Goal: Transaction & Acquisition: Purchase product/service

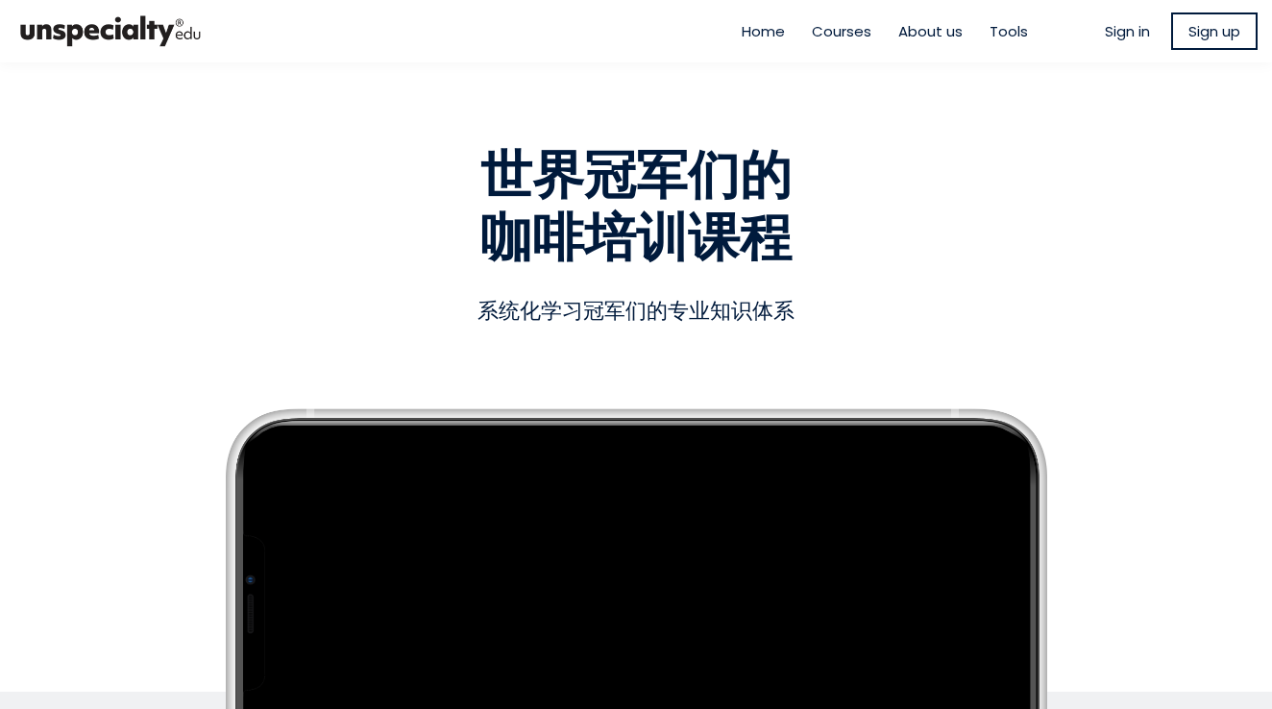
click at [1190, 27] on span "Sign up" at bounding box center [1214, 31] width 52 height 22
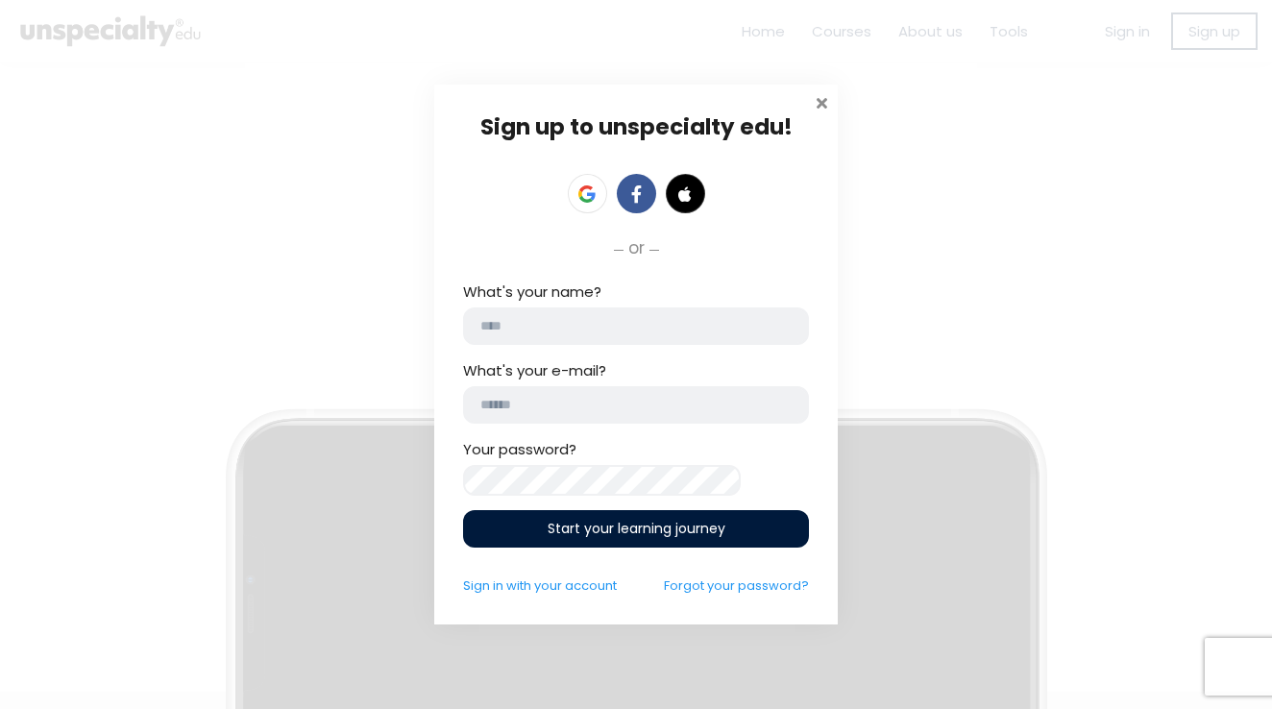
click at [819, 92] on span at bounding box center [821, 100] width 19 height 19
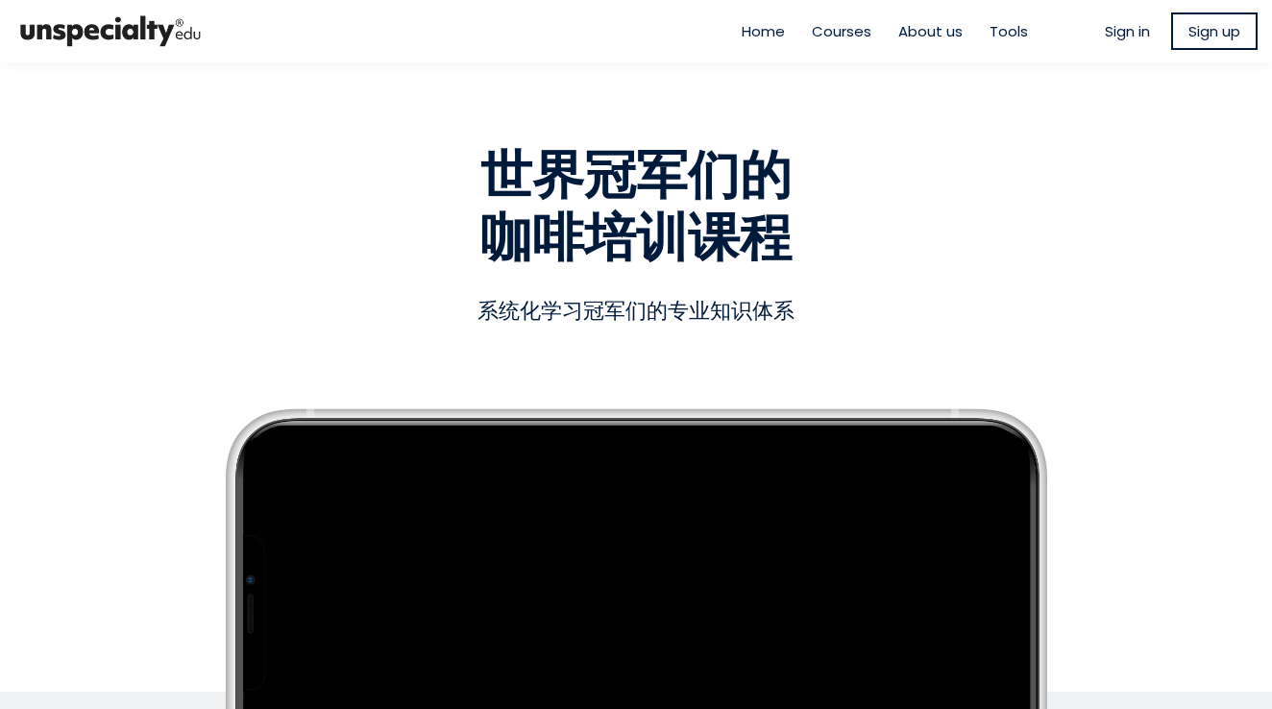
click at [1111, 29] on span "Sign in" at bounding box center [1127, 31] width 45 height 22
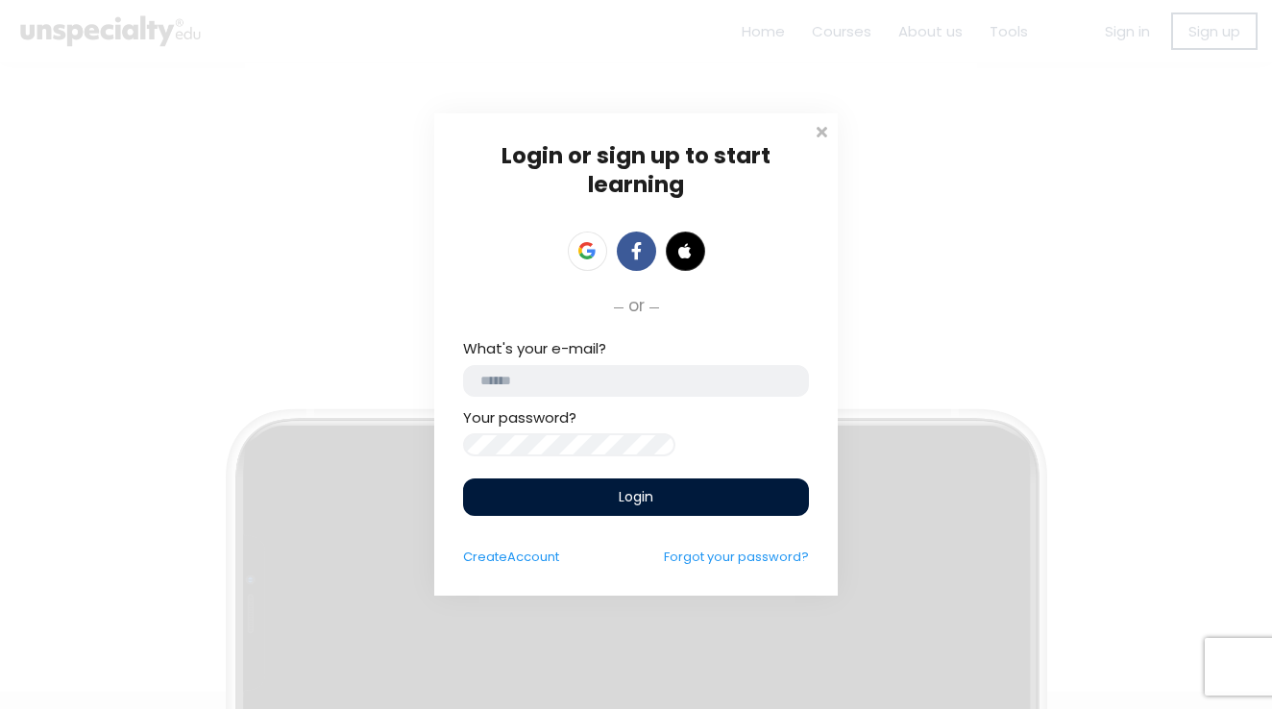
type input "**********"
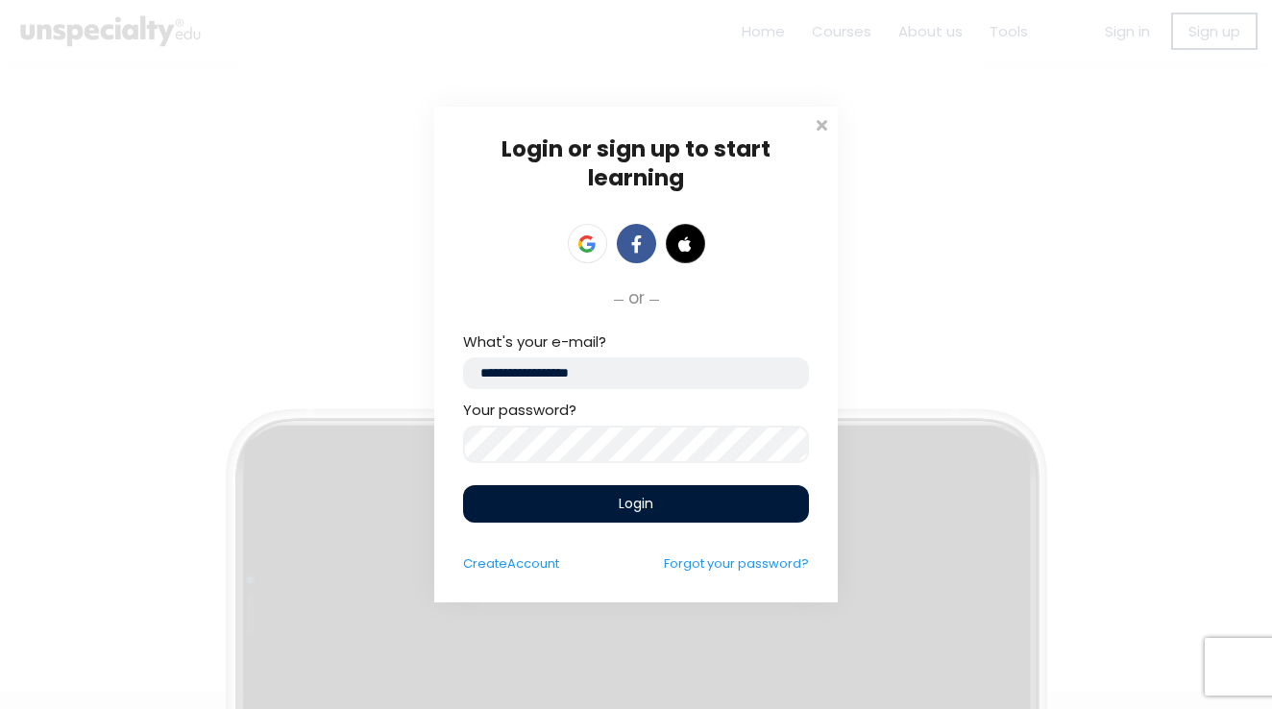
click at [701, 520] on div "Login" at bounding box center [636, 503] width 346 height 37
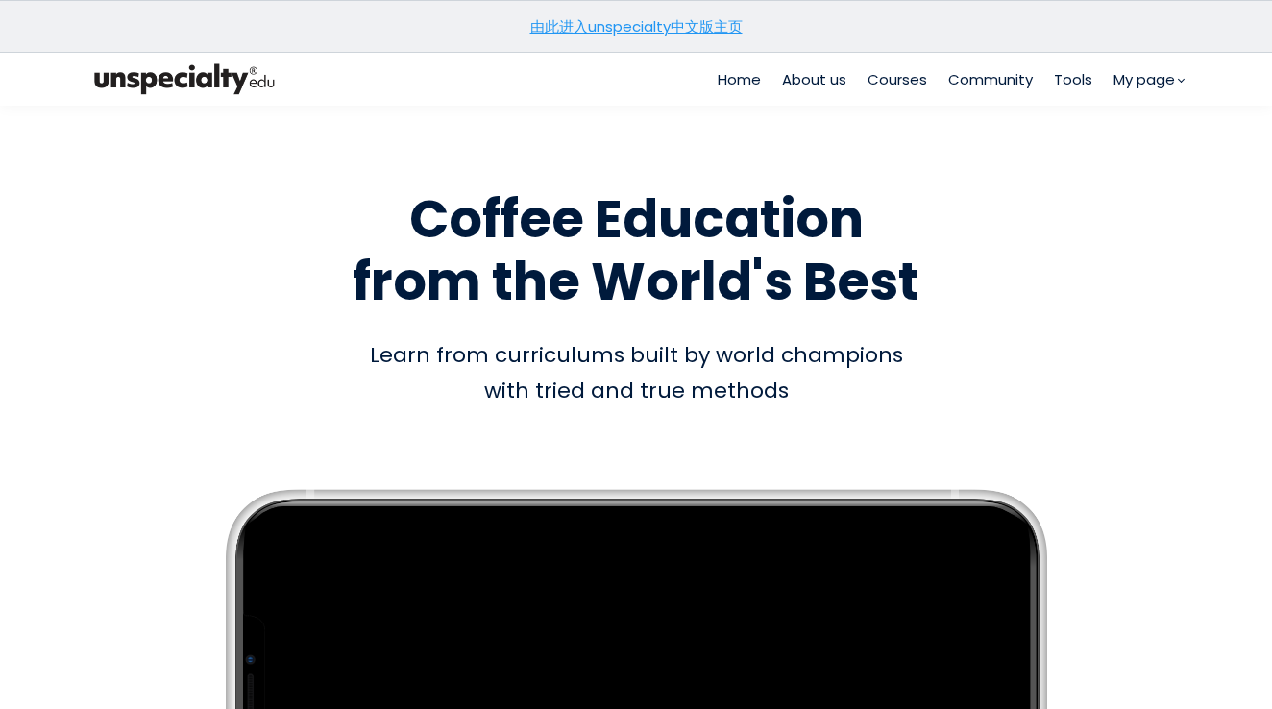
click at [716, 24] on link "由此进入unspecialty中文版主页" at bounding box center [636, 26] width 212 height 20
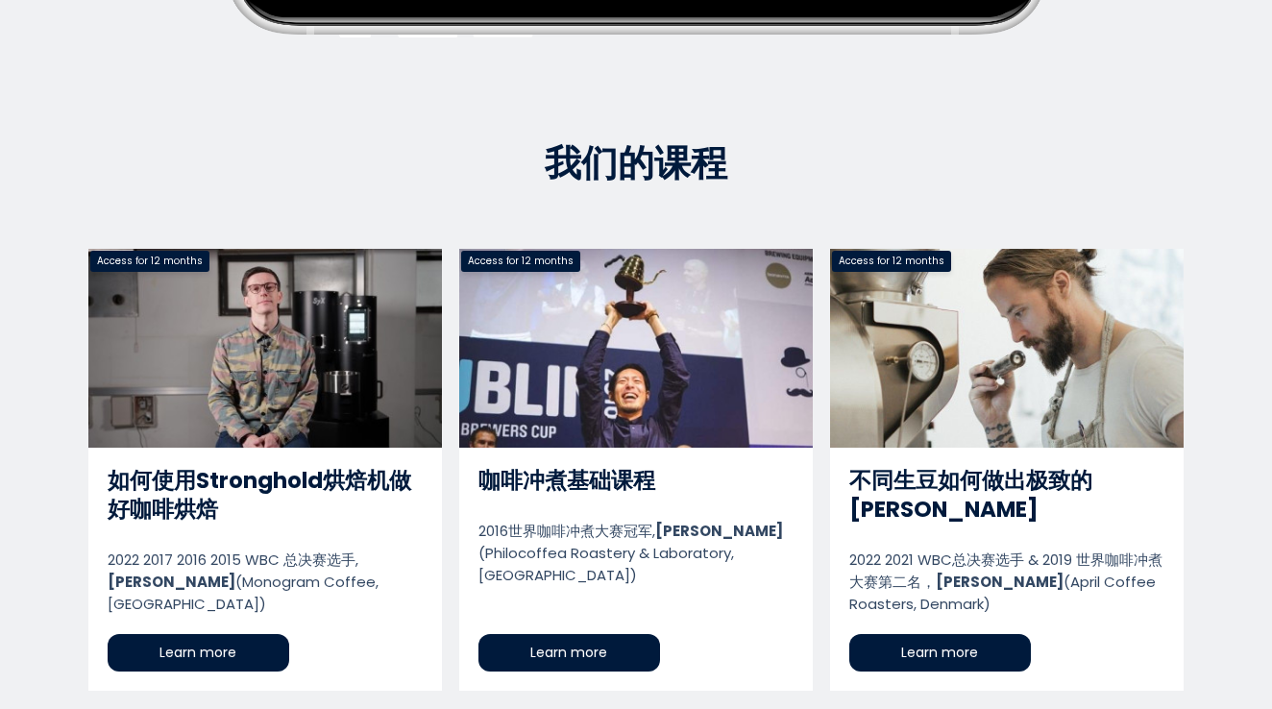
scroll to position [777, 0]
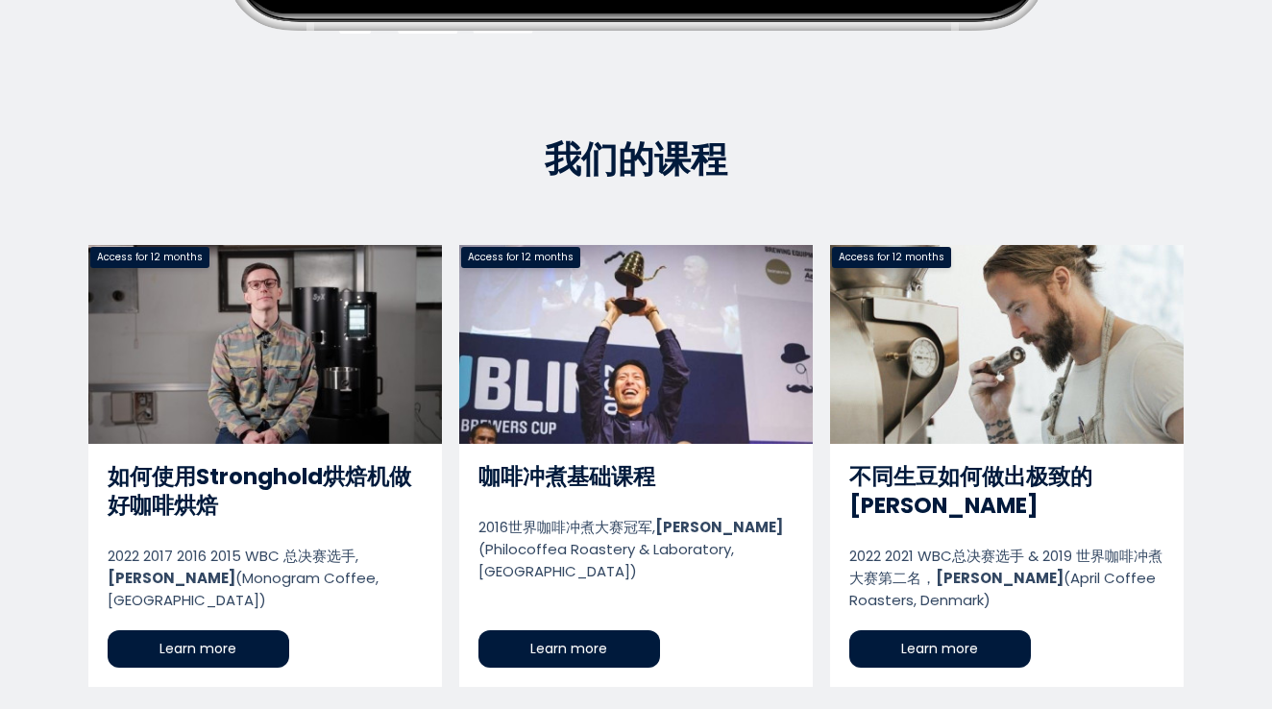
click at [223, 617] on link "如何使用Stronghold烘焙机做好咖啡烘焙" at bounding box center [265, 466] width 354 height 442
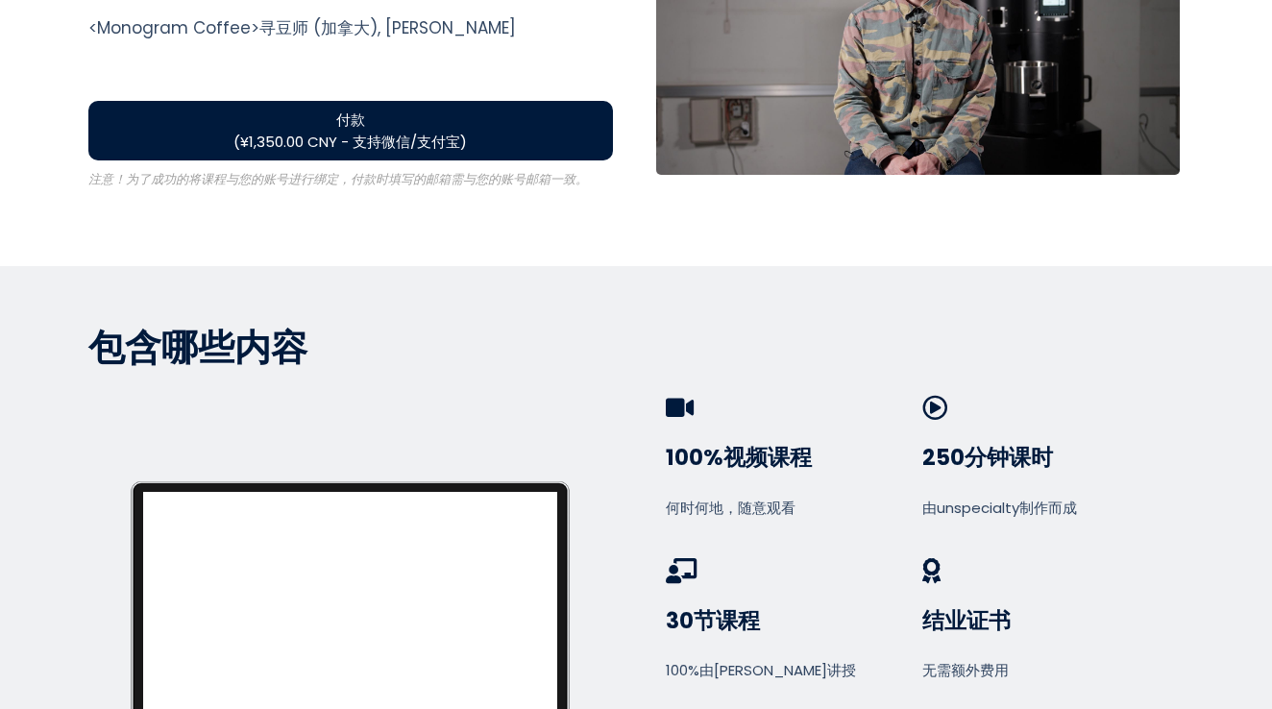
scroll to position [875, 0]
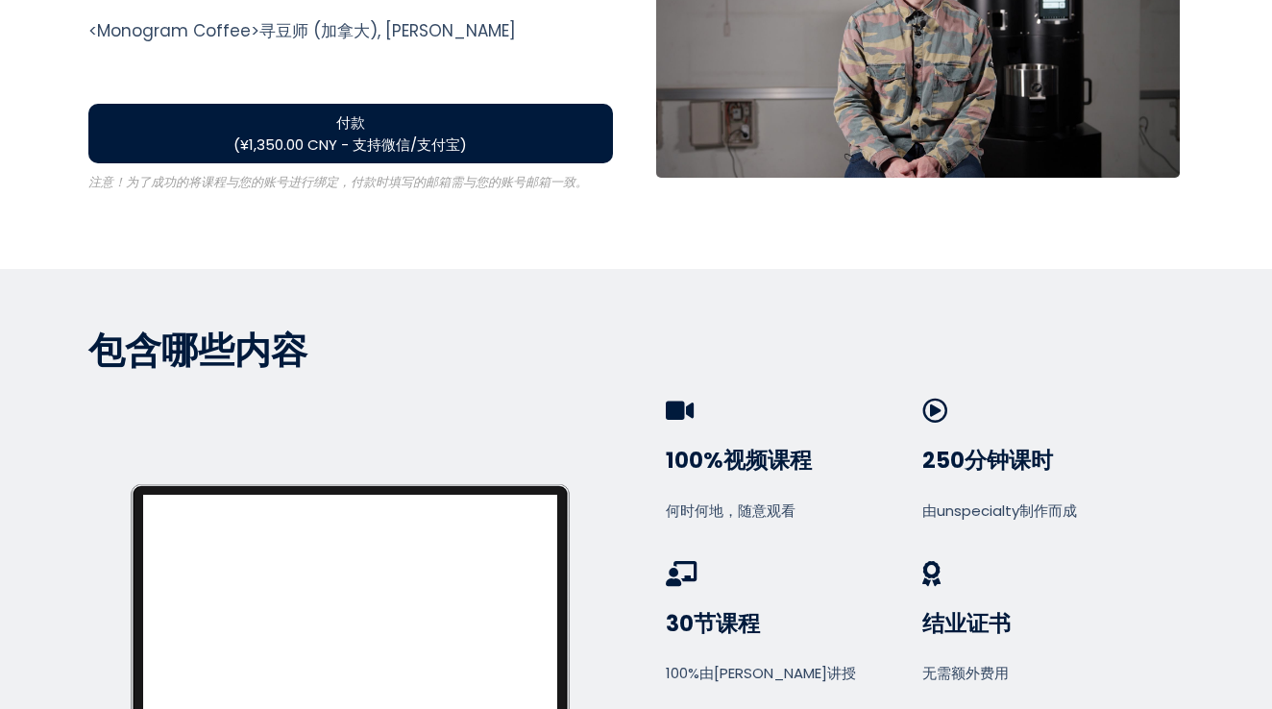
click at [497, 108] on button "付款 (¥1,350.00 CNY - 支持微信/支付宝)" at bounding box center [350, 134] width 525 height 60
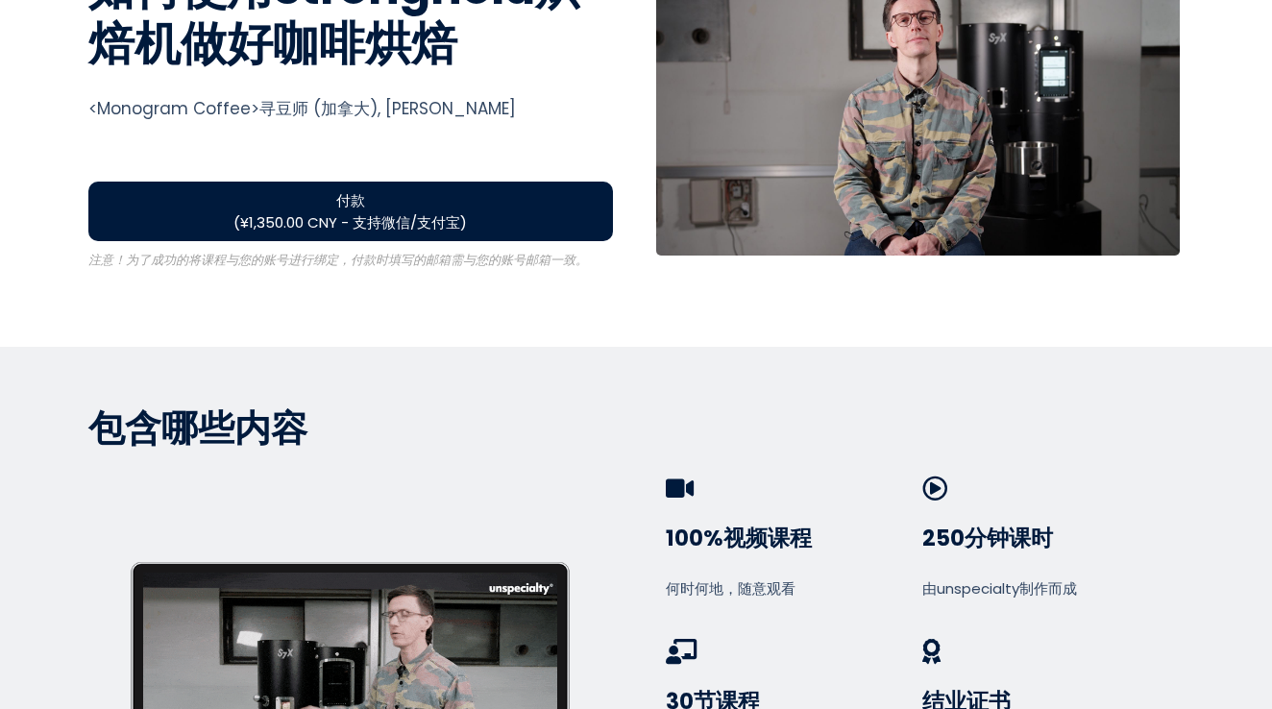
scroll to position [798, 0]
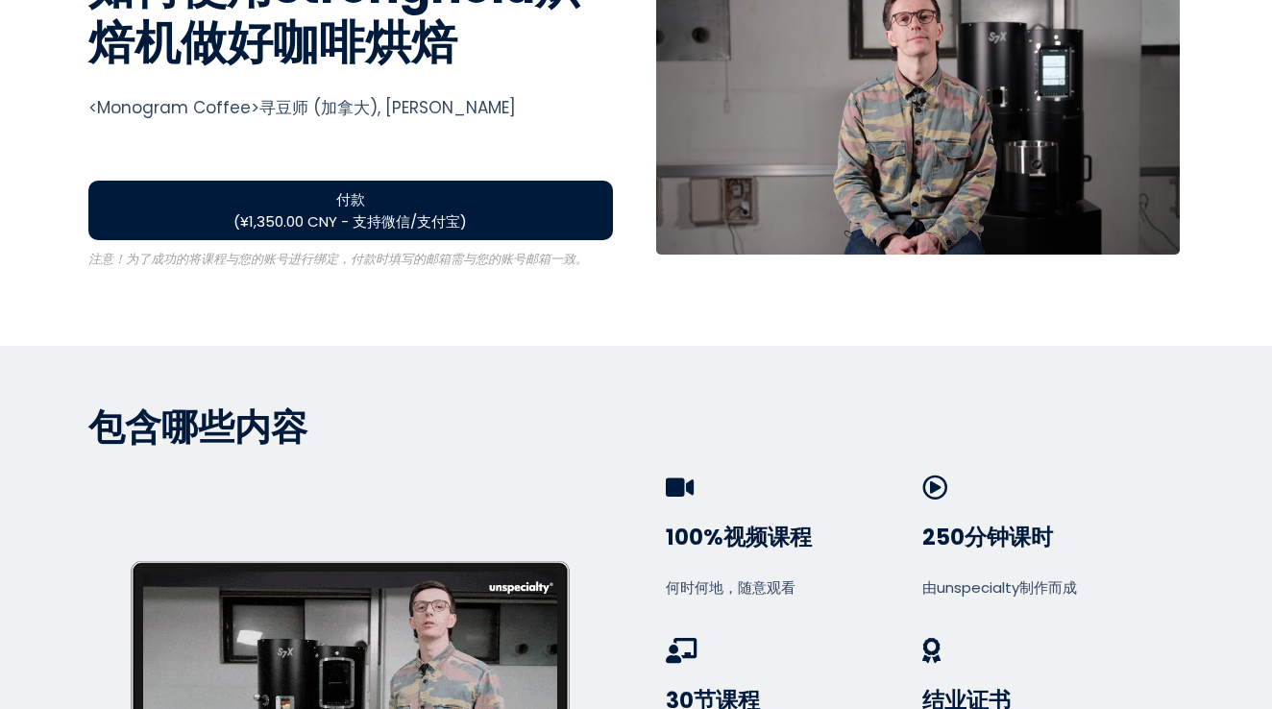
click at [389, 183] on button "付款 (¥1,350.00 CNY - 支持微信/支付宝)" at bounding box center [350, 211] width 525 height 60
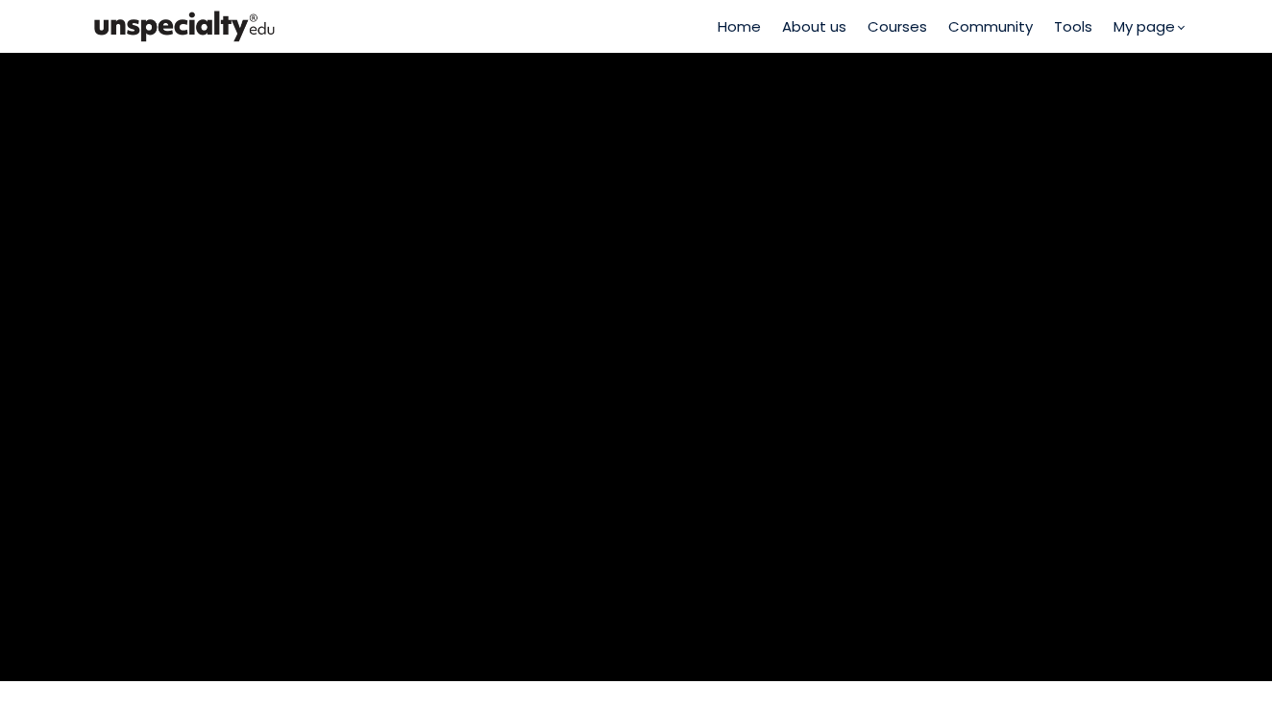
scroll to position [0, 0]
click at [750, 20] on span "Home" at bounding box center [739, 26] width 43 height 22
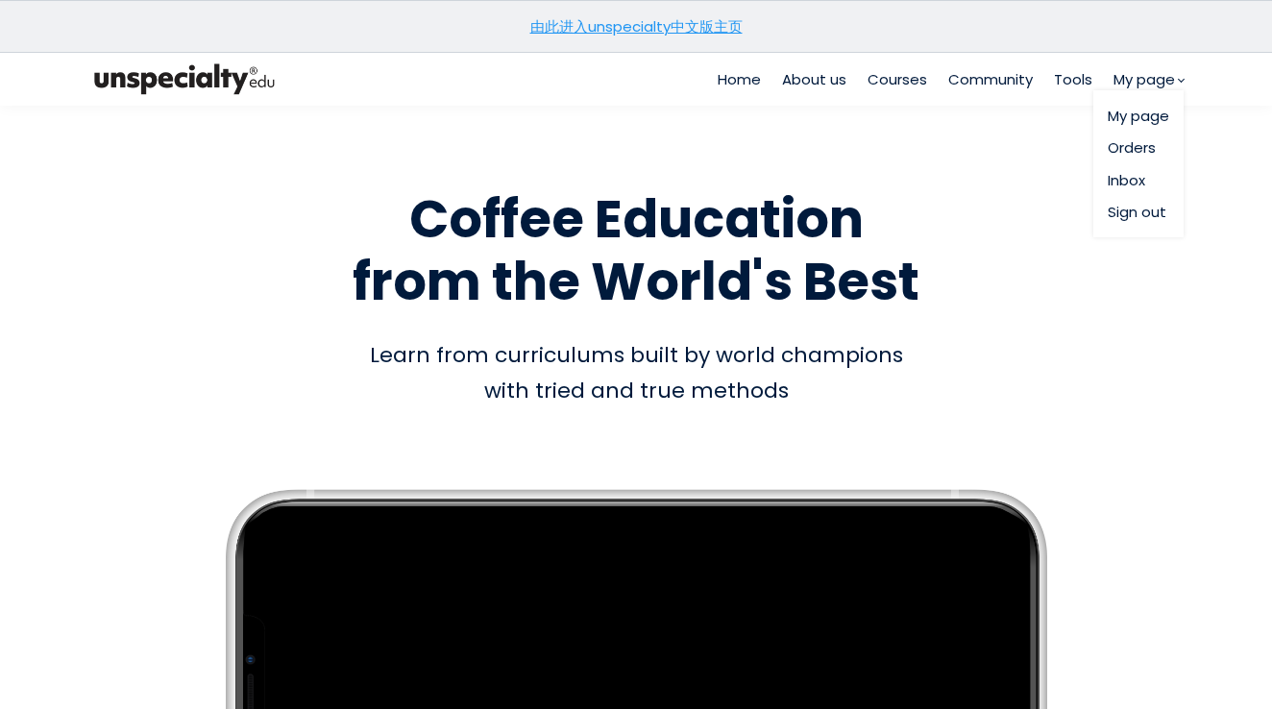
click at [1137, 141] on link "Orders" at bounding box center [1138, 147] width 61 height 22
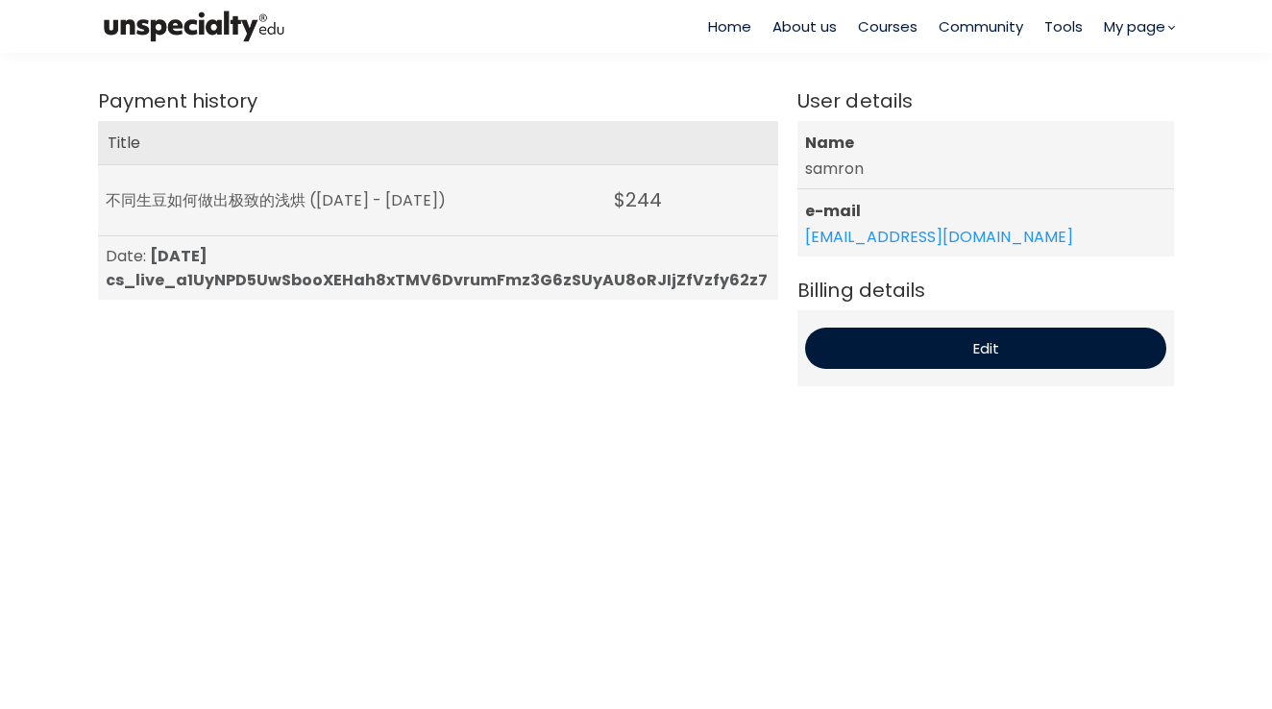
click at [742, 17] on span "Home" at bounding box center [729, 26] width 43 height 22
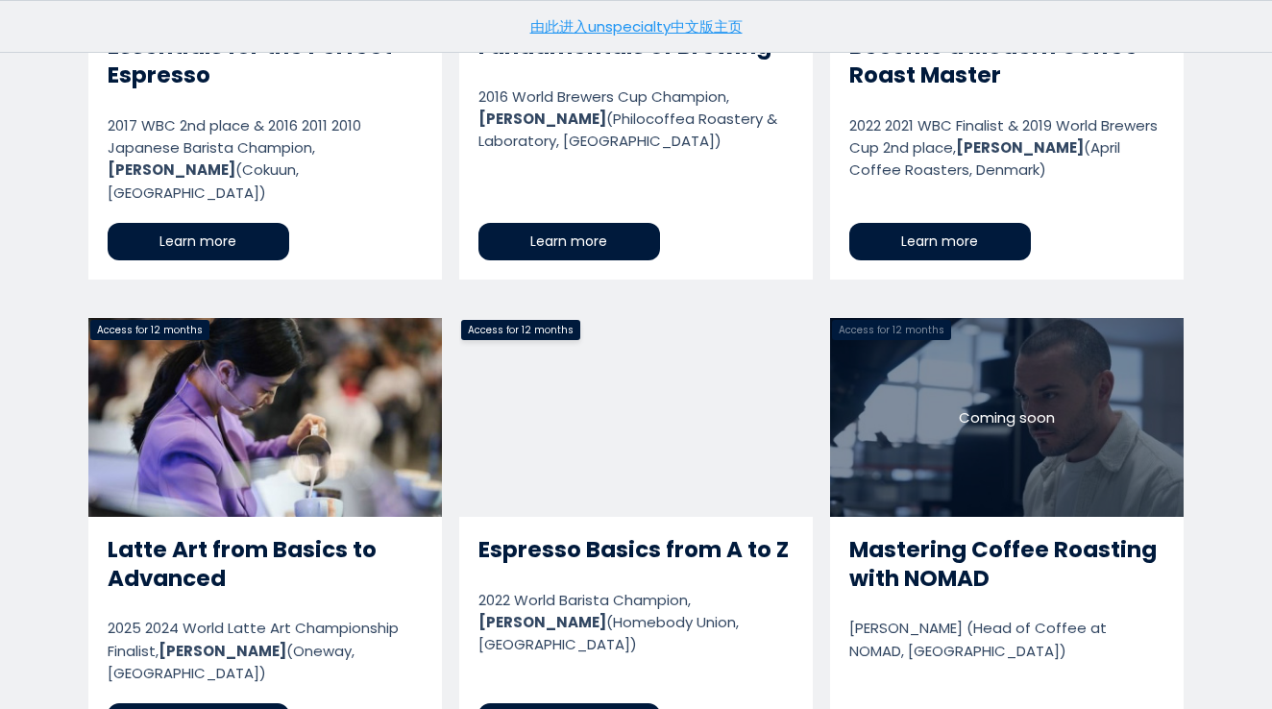
scroll to position [1779, 0]
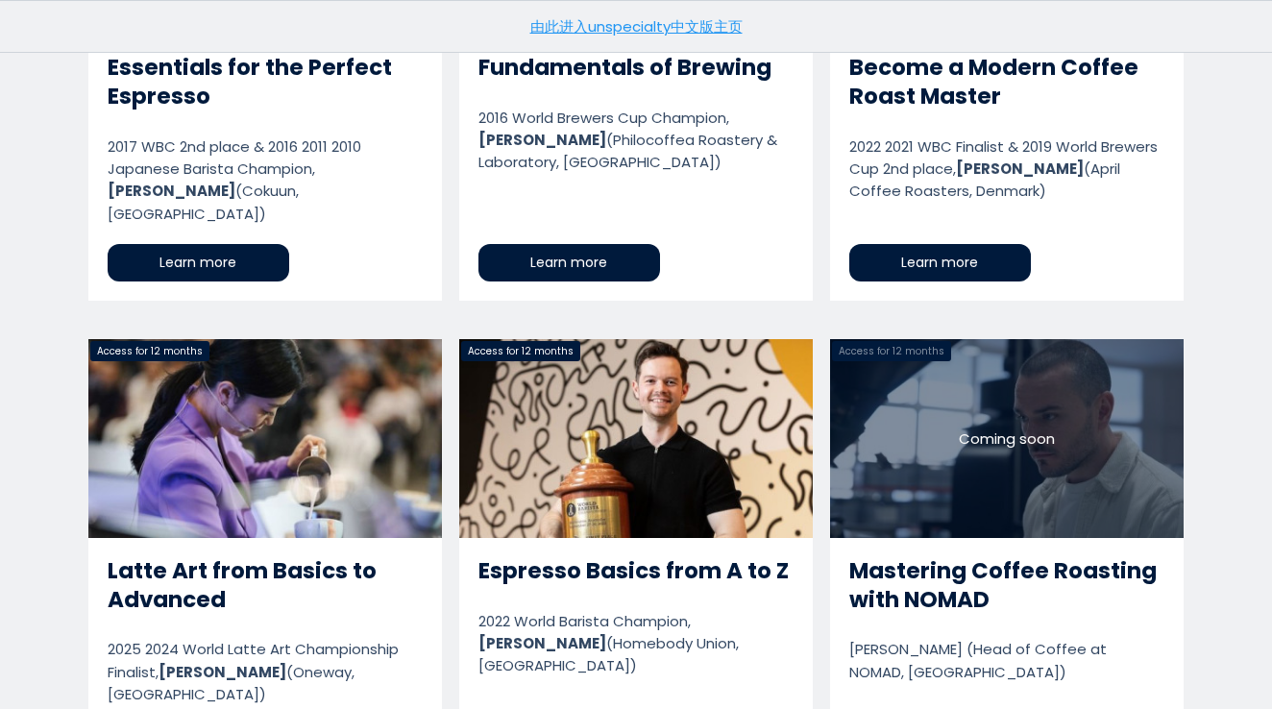
click at [946, 193] on link "Become a Modern Coffee Roast Master" at bounding box center [1007, 68] width 354 height 465
